Goal: Task Accomplishment & Management: Complete application form

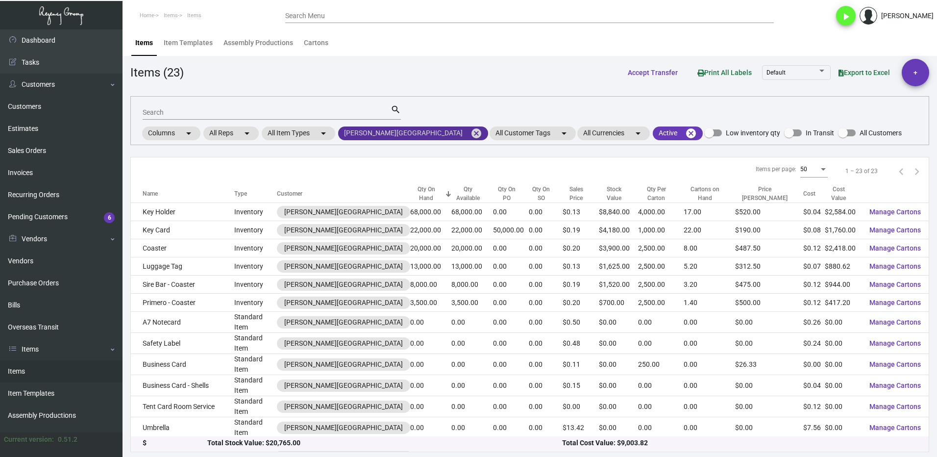
click at [470, 133] on mat-icon "cancel" at bounding box center [476, 133] width 12 height 12
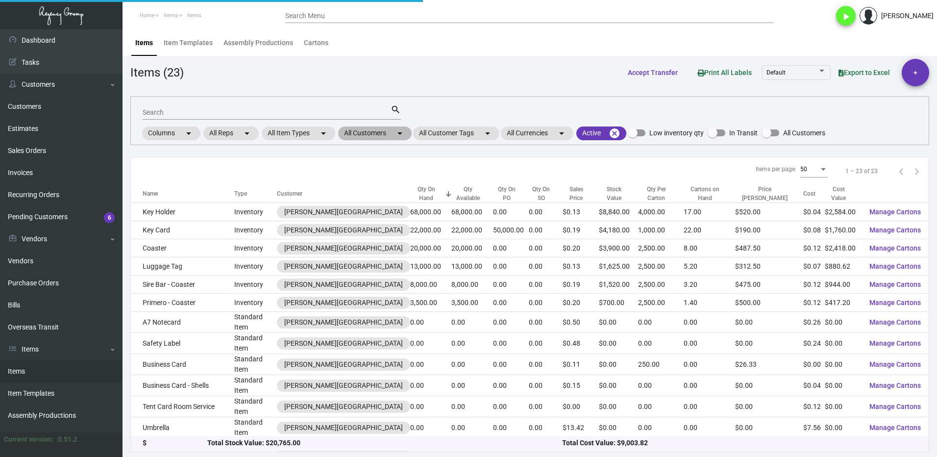
click at [370, 131] on mat-chip "All Customers arrow_drop_down" at bounding box center [374, 133] width 73 height 14
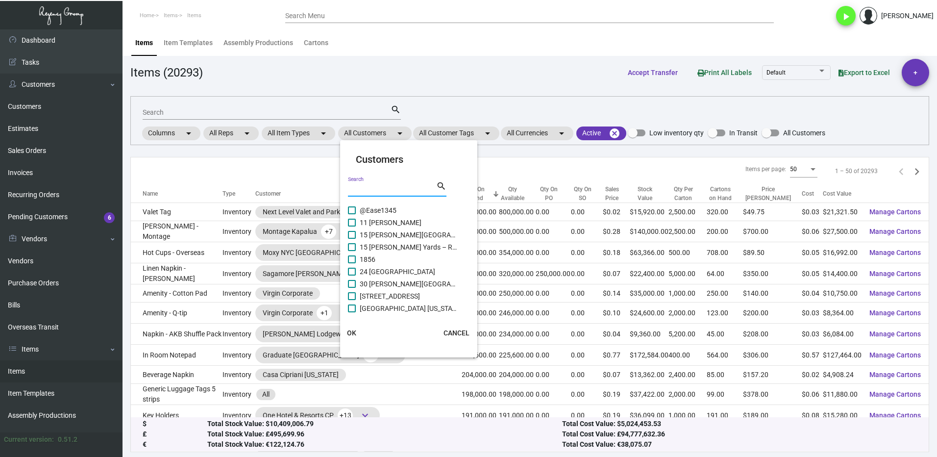
click at [365, 188] on input "Search" at bounding box center [392, 189] width 88 height 8
click at [183, 114] on div at bounding box center [468, 228] width 937 height 457
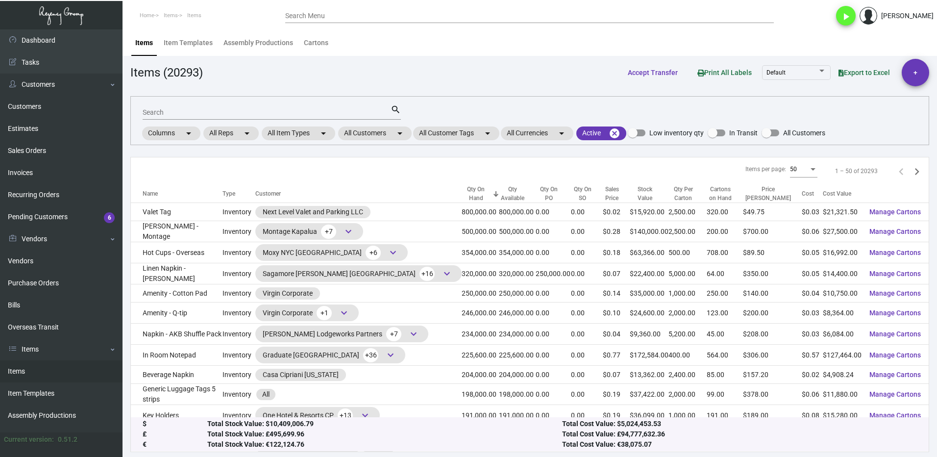
click at [175, 111] on input "Search" at bounding box center [267, 113] width 248 height 8
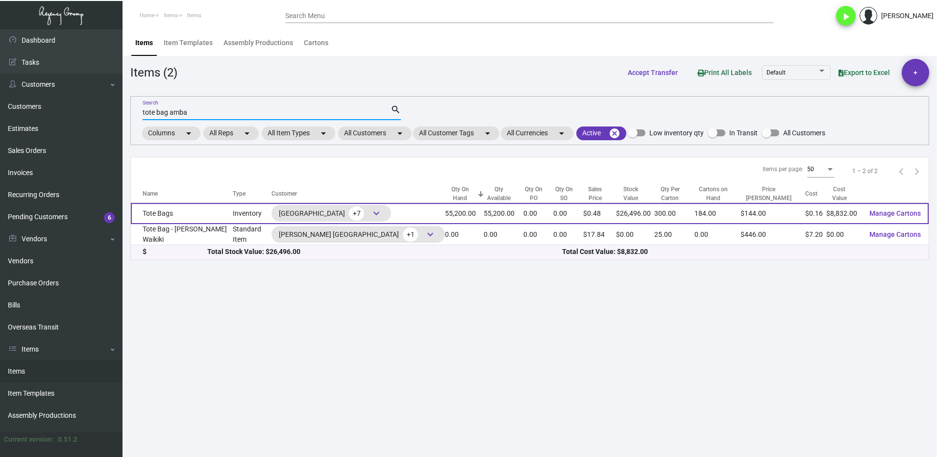
type input "tote bag amba"
click at [370, 209] on span "keyboard_arrow_down" at bounding box center [376, 213] width 12 height 12
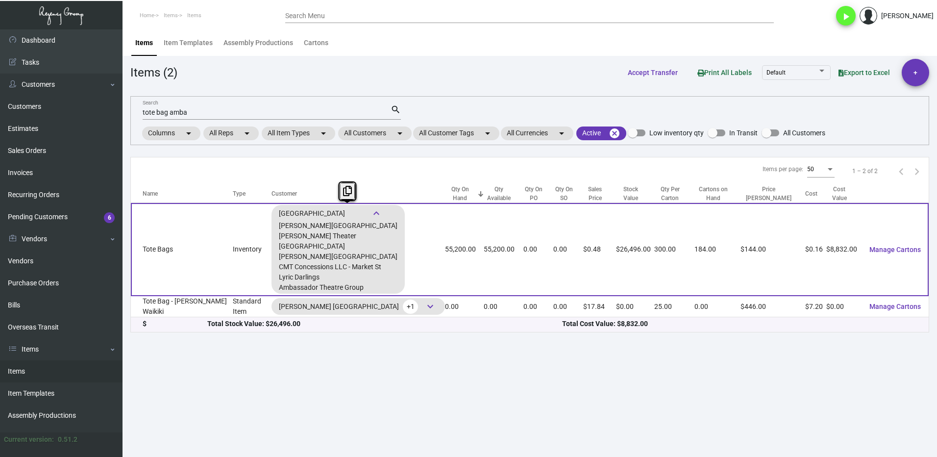
click at [199, 249] on td "Tote Bags" at bounding box center [182, 249] width 102 height 93
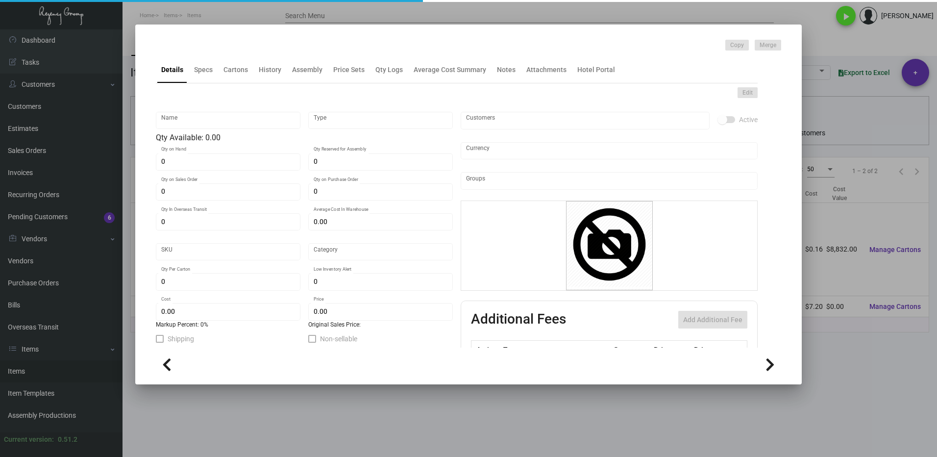
type input "Tote Bags"
type input "Inventory"
type input "55,200"
type input "$ 0.495"
type input "263"
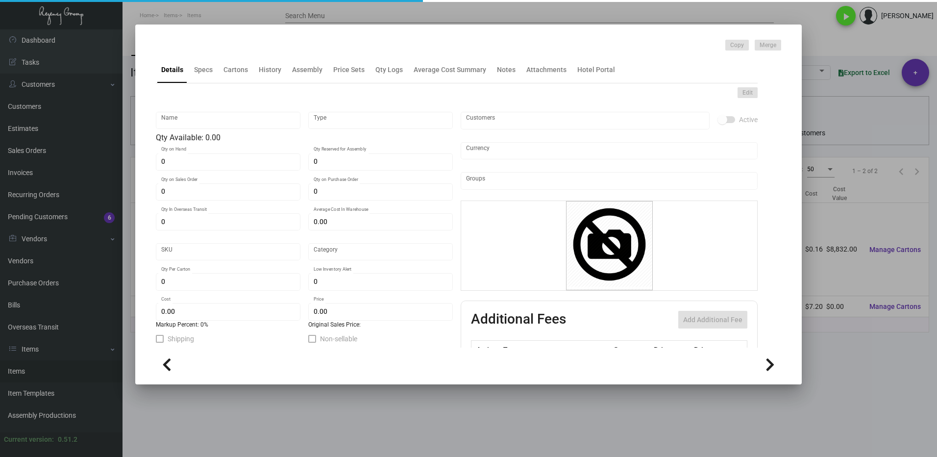
type input "Standard"
type input "300"
type input "$ 0.16"
type input "$ 0.48"
type textarea "Tote Bags: Size 15" x 12.5" x 4", Non Woven bag, green color material, 2 color …"
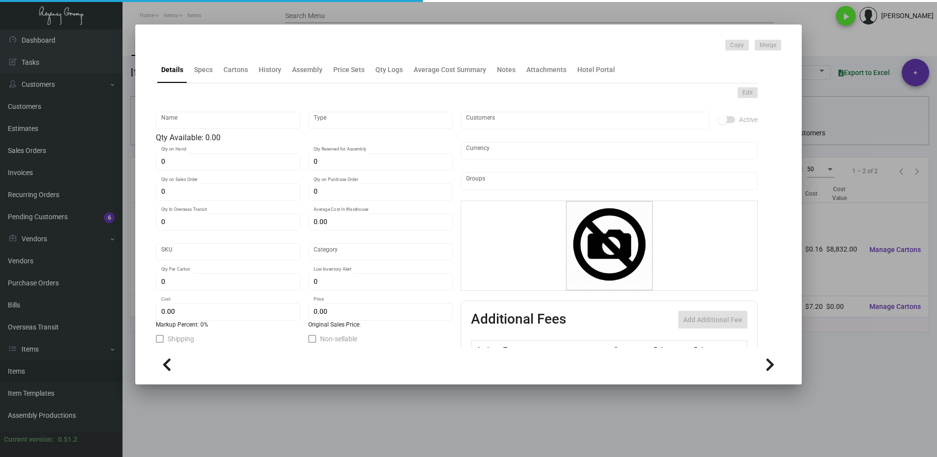
type textarea "Tote Bags: Size 15" x 12.5" x 4", Non Woven bag, green color material, 2 color …"
checkbox input "true"
type input "United States Dollar $"
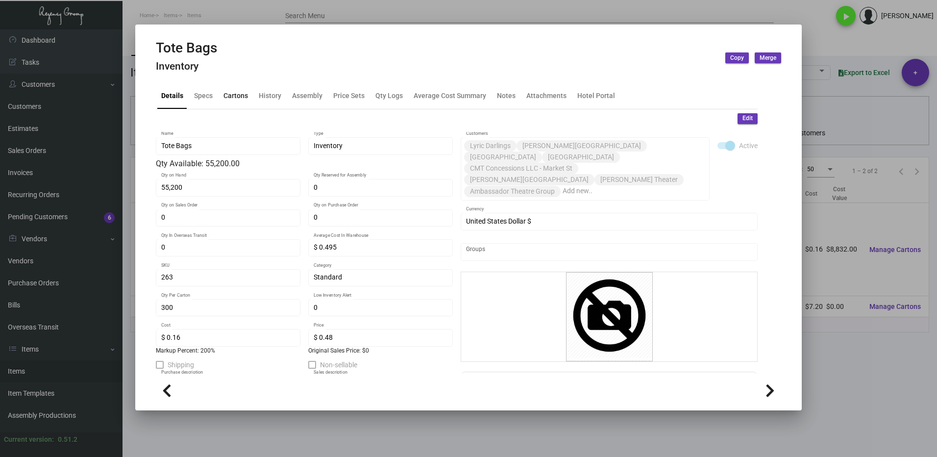
click at [232, 98] on div "Cartons" at bounding box center [235, 95] width 24 height 10
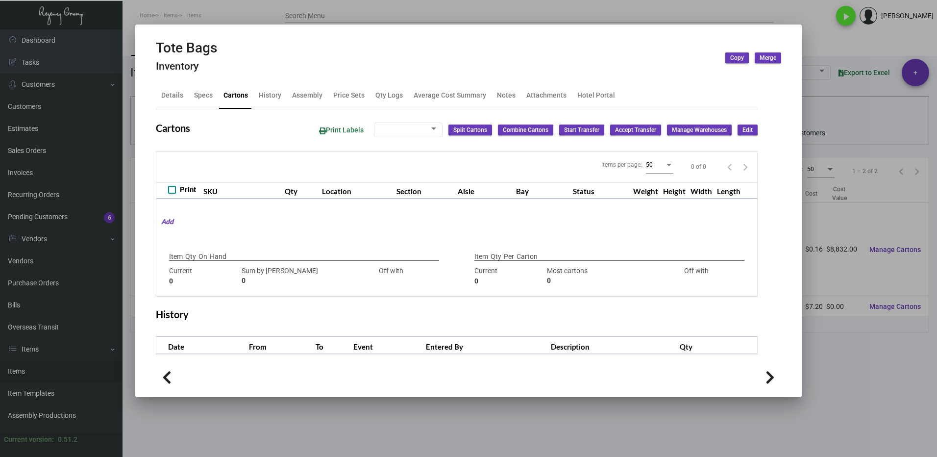
type input "55,200"
type input "8400"
type input "+46800"
type input "300"
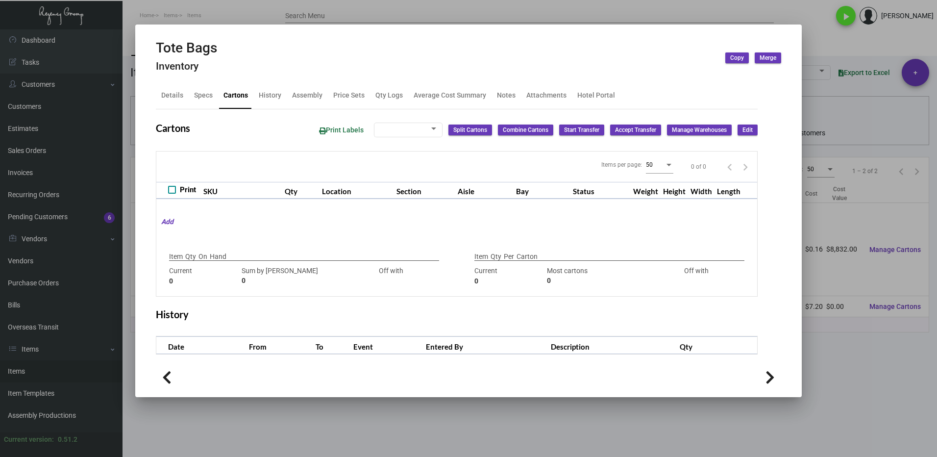
type input "0"
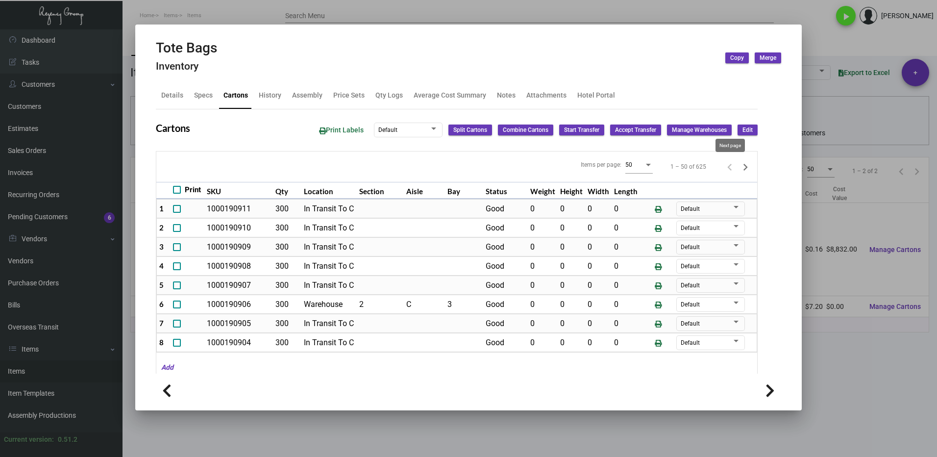
click at [738, 168] on icon "Next page" at bounding box center [745, 167] width 14 height 14
type input "0"
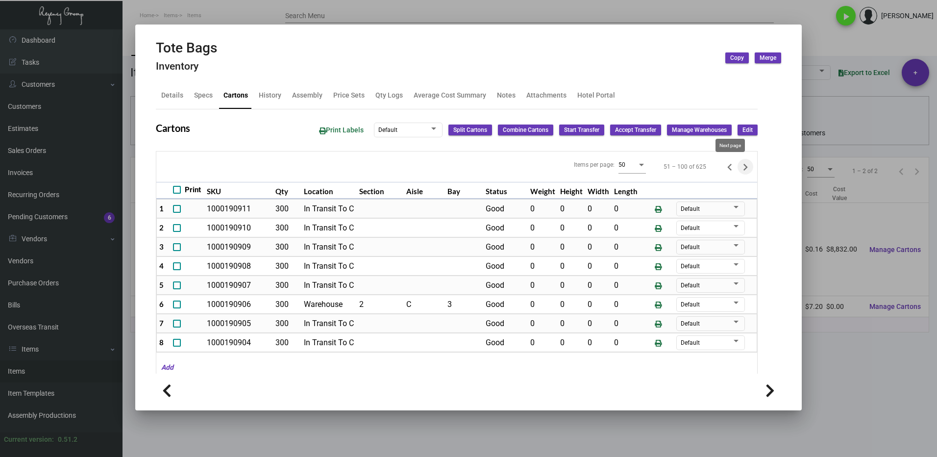
type input "0"
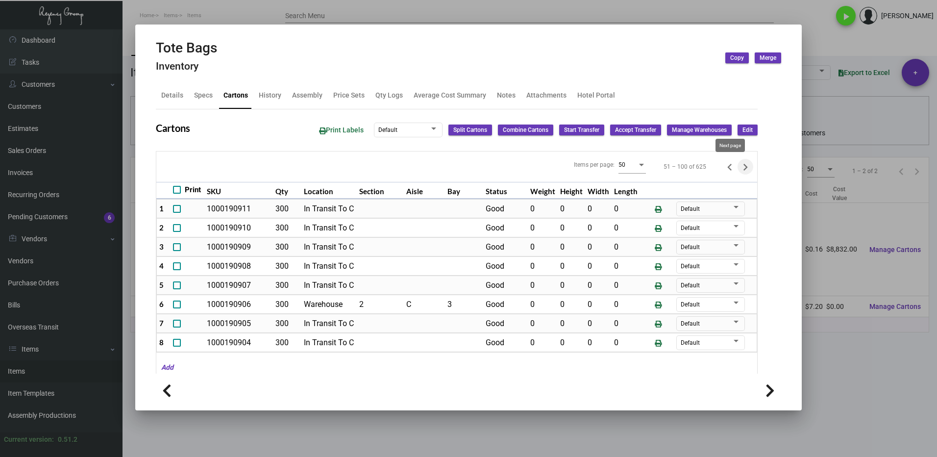
type input "0"
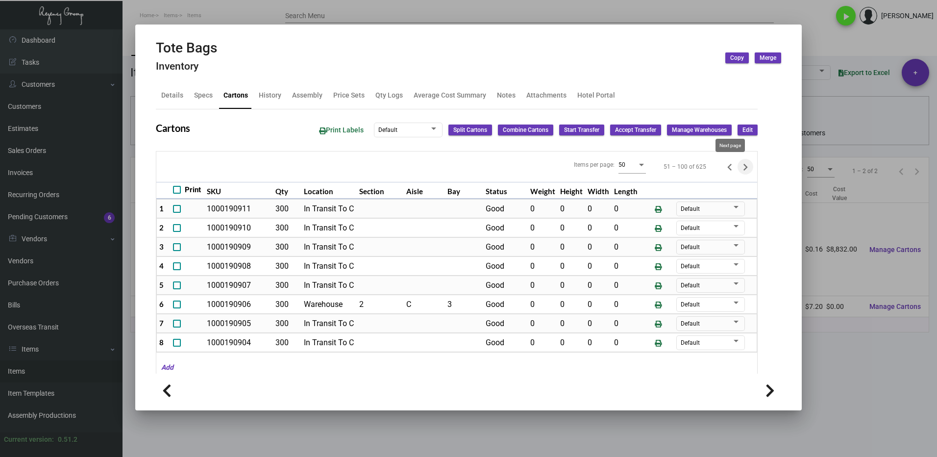
type input "0"
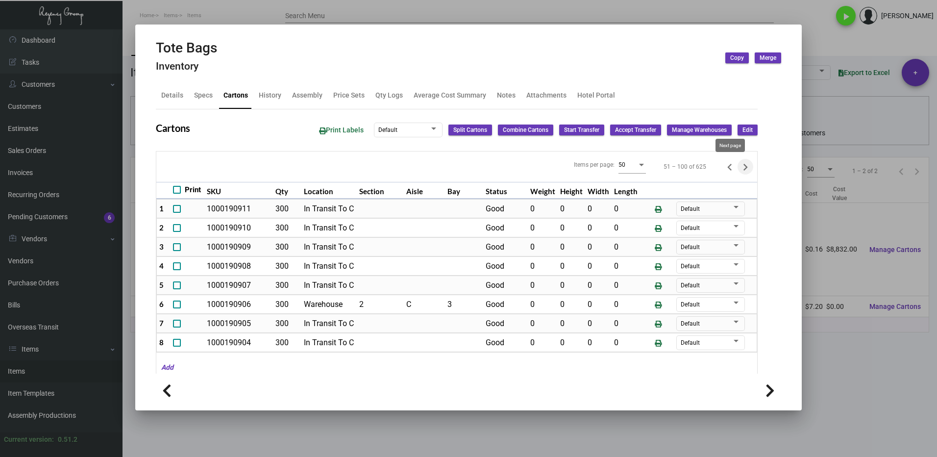
type input "0"
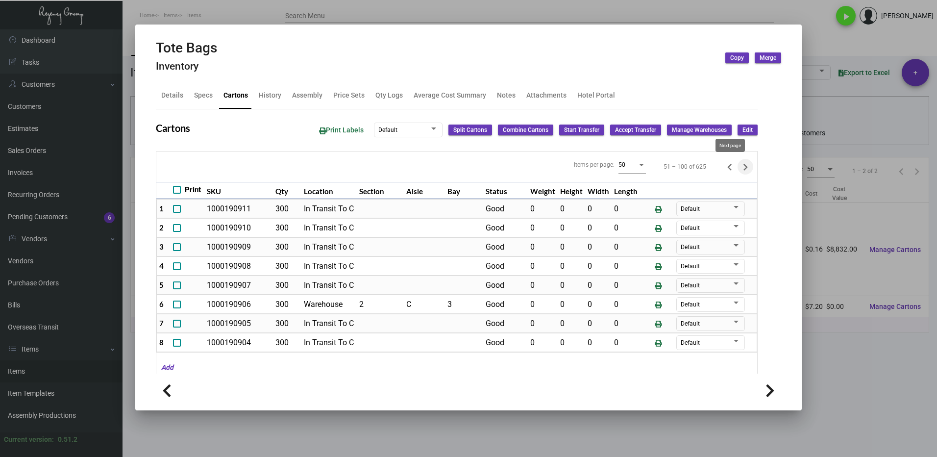
type input "0"
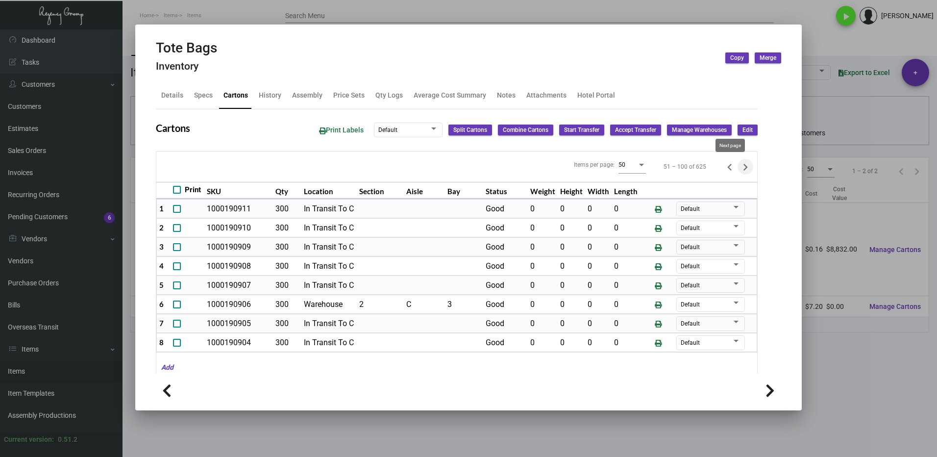
type input "0"
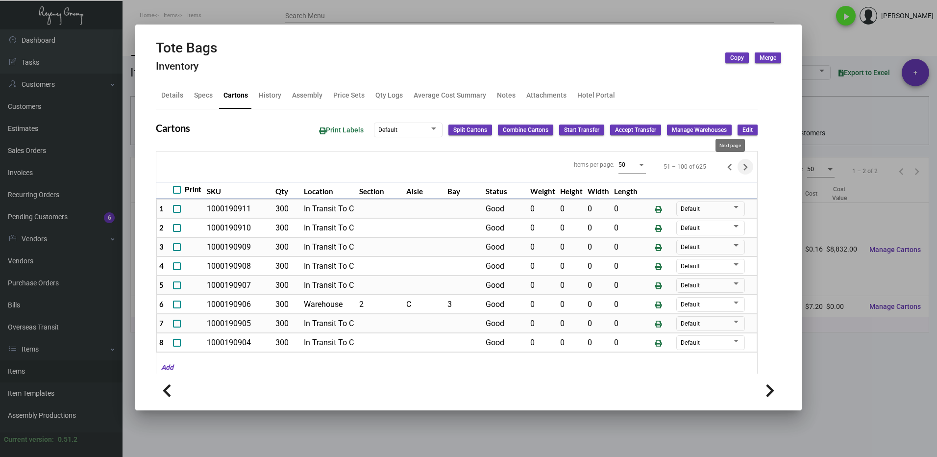
type input "0"
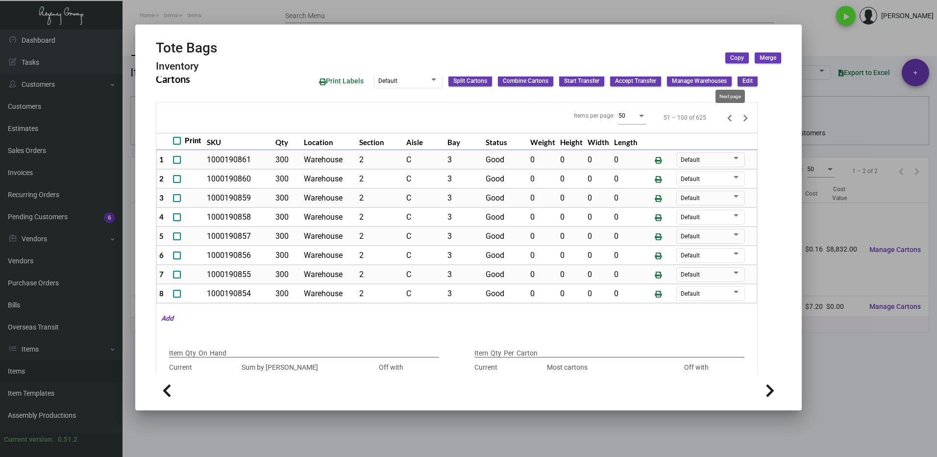
drag, startPoint x: 728, startPoint y: 118, endPoint x: 438, endPoint y: 220, distance: 307.3
click at [738, 118] on icon "Next page" at bounding box center [745, 118] width 14 height 14
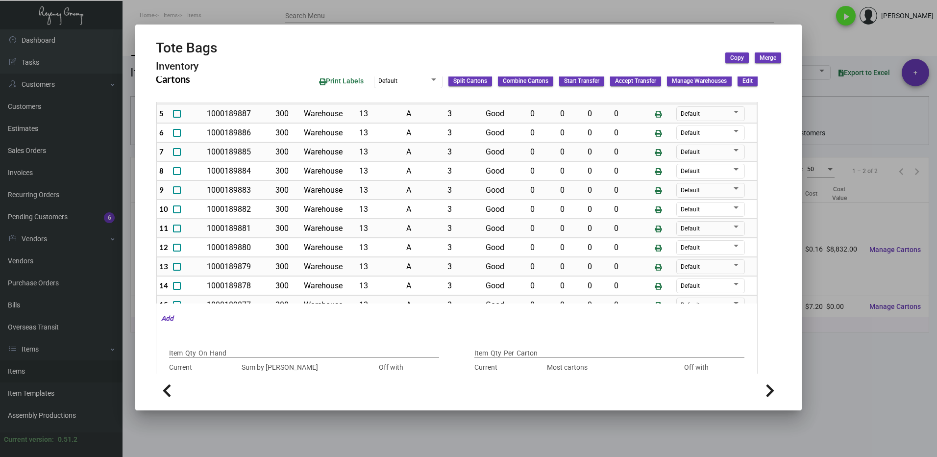
scroll to position [120, 0]
